Goal: Task Accomplishment & Management: Complete application form

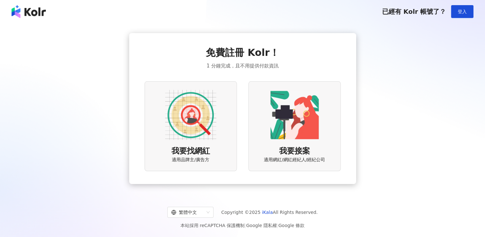
click at [201, 128] on img at bounding box center [190, 114] width 51 height 51
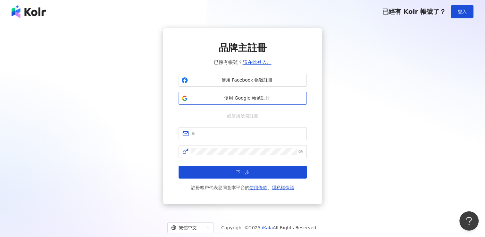
click at [243, 94] on button "使用 Google 帳號註冊" at bounding box center [243, 98] width 128 height 13
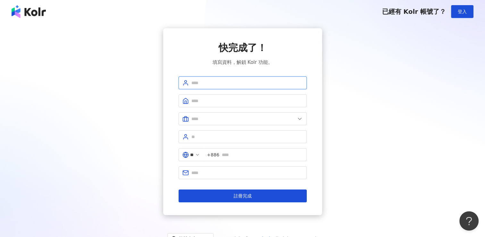
click at [245, 84] on input "text" at bounding box center [247, 82] width 112 height 7
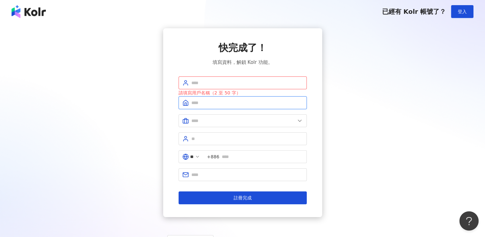
click at [237, 103] on input "text" at bounding box center [247, 102] width 112 height 7
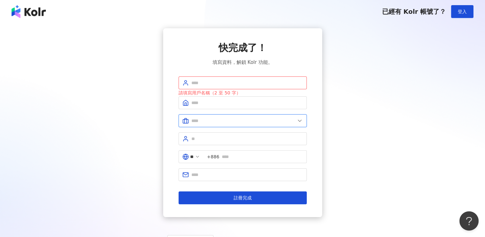
click at [234, 119] on input "text" at bounding box center [243, 120] width 104 height 7
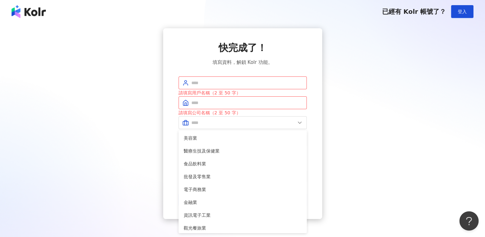
click at [115, 120] on div "快完成了！ 填寫資料，解鎖 Kolr 功能。 請填寫用戶名稱（2 至 50 字） 請填寫公司名稱（2 至 50 字） 美容業 醫療生技及保健業 食品飲料業 批…" at bounding box center [243, 123] width 470 height 190
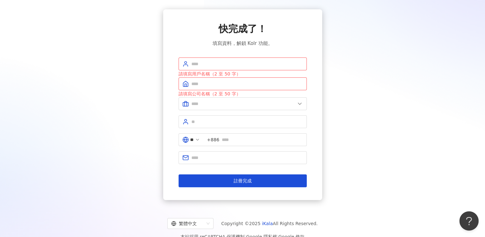
scroll to position [30, 0]
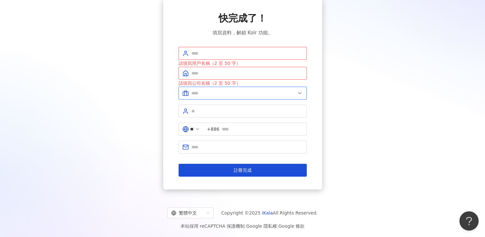
click at [211, 95] on input "text" at bounding box center [243, 92] width 104 height 7
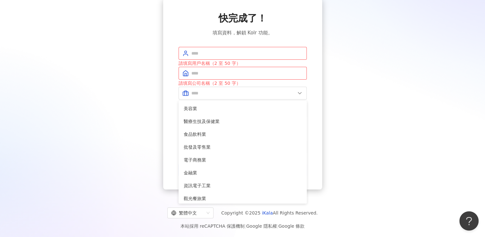
click at [133, 125] on div "快完成了！ 填寫資料，解鎖 Kolr 功能。 請填寫用戶名稱（2 至 50 字） 請填寫公司名稱（2 至 50 字） 美容業 醫療生技及保健業 食品飲料業 批…" at bounding box center [243, 94] width 470 height 190
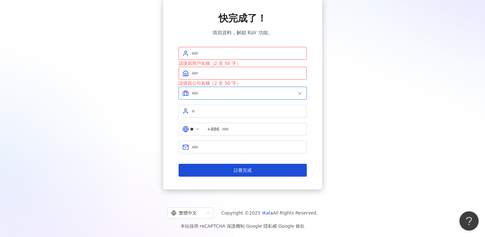
click at [233, 94] on input "text" at bounding box center [243, 92] width 104 height 7
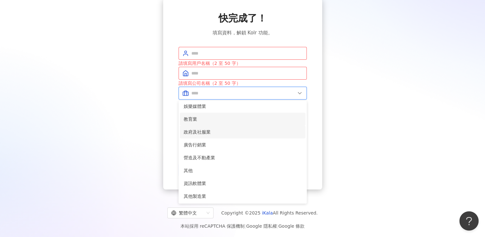
scroll to position [131, 0]
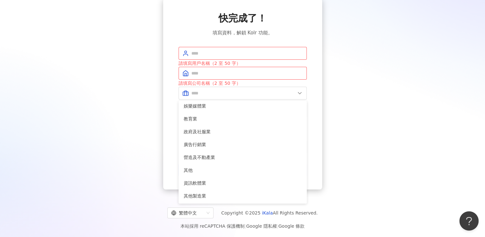
click at [149, 126] on div "快完成了！ 填寫資料，解鎖 Kolr 功能。 請填寫用戶名稱（2 至 50 字） 請填寫公司名稱（2 至 50 字） 美容業 醫療生技及保健業 食品飲料業 批…" at bounding box center [243, 94] width 470 height 190
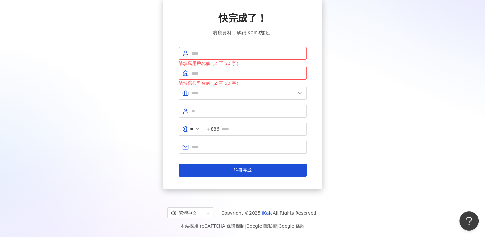
scroll to position [0, 0]
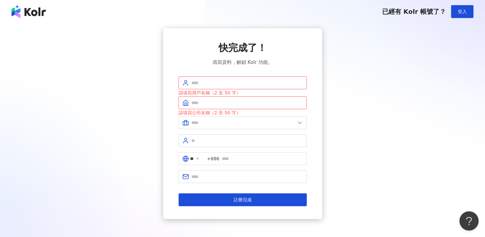
click at [35, 13] on img at bounding box center [29, 11] width 34 height 13
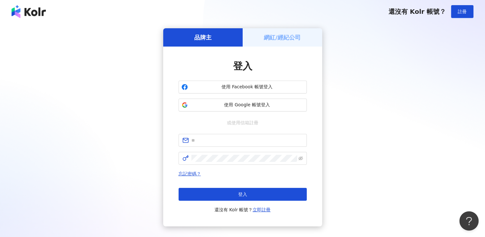
click at [26, 15] on img at bounding box center [29, 11] width 34 height 13
